Goal: Navigation & Orientation: Find specific page/section

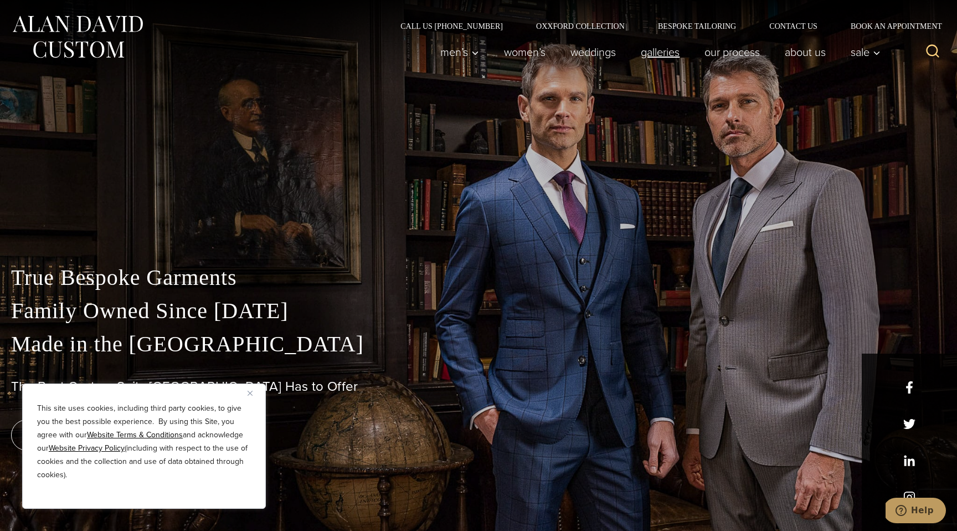
click at [648, 49] on link "Galleries" at bounding box center [661, 52] width 64 height 22
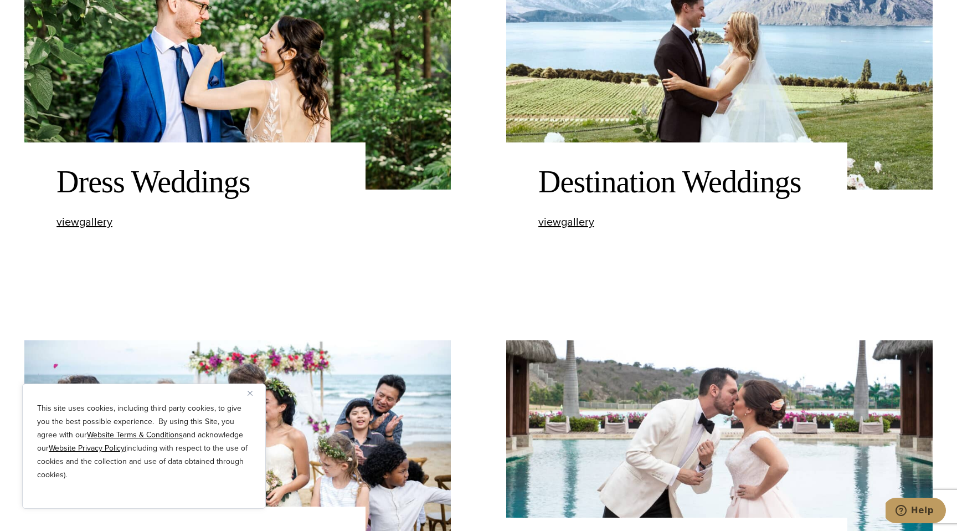
scroll to position [1419, 0]
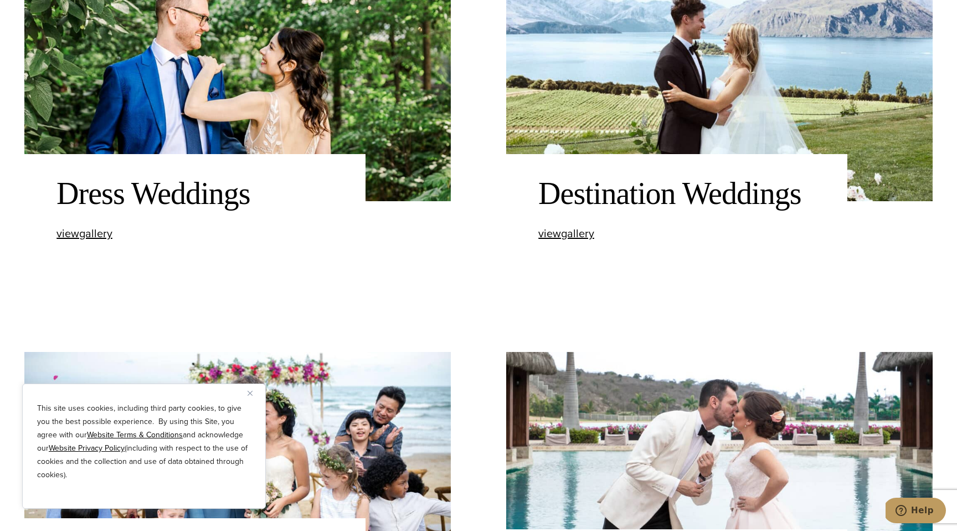
click at [250, 391] on img "Close" at bounding box center [250, 393] width 5 height 5
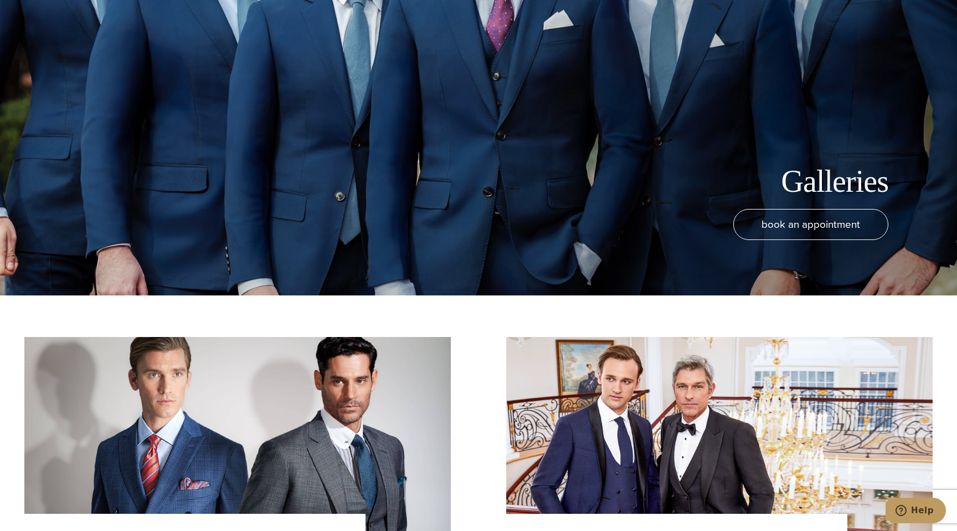
scroll to position [0, 0]
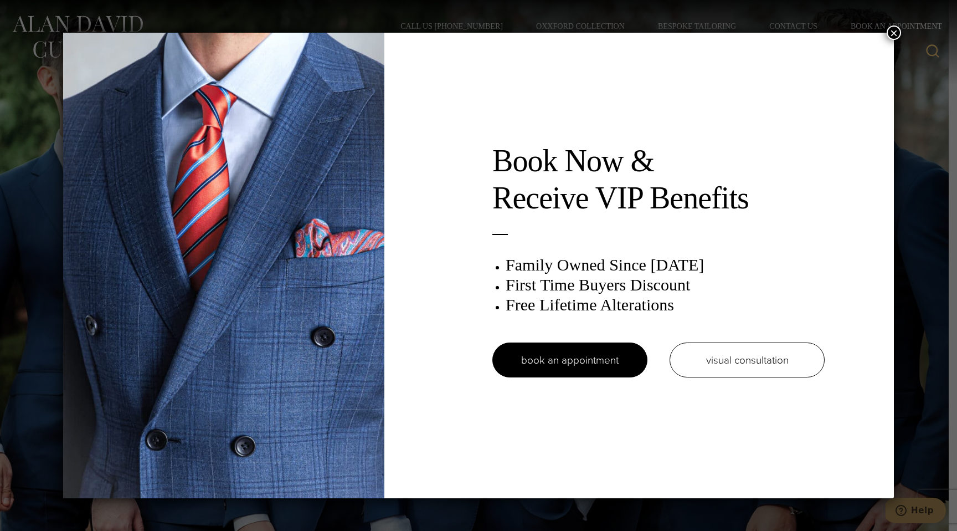
click at [893, 31] on button "×" at bounding box center [894, 32] width 14 height 14
